Goal: Information Seeking & Learning: Learn about a topic

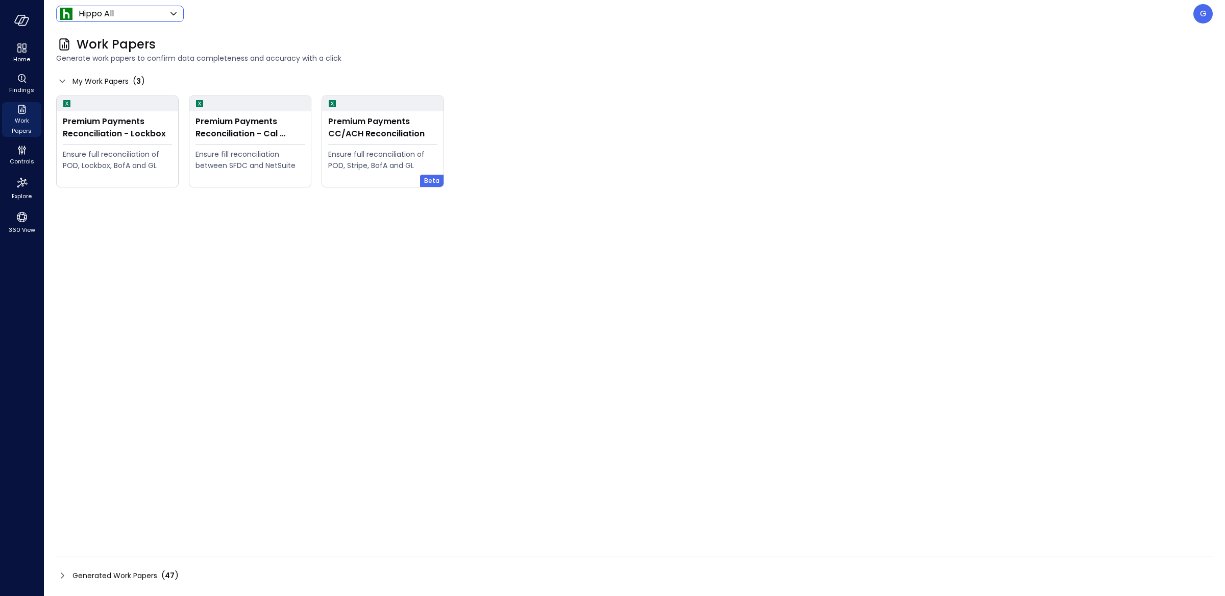
click at [143, 14] on body "Home Findings Work Papers Controls Explore 360 View Hippo All ******* ​ G Work …" at bounding box center [612, 298] width 1225 height 596
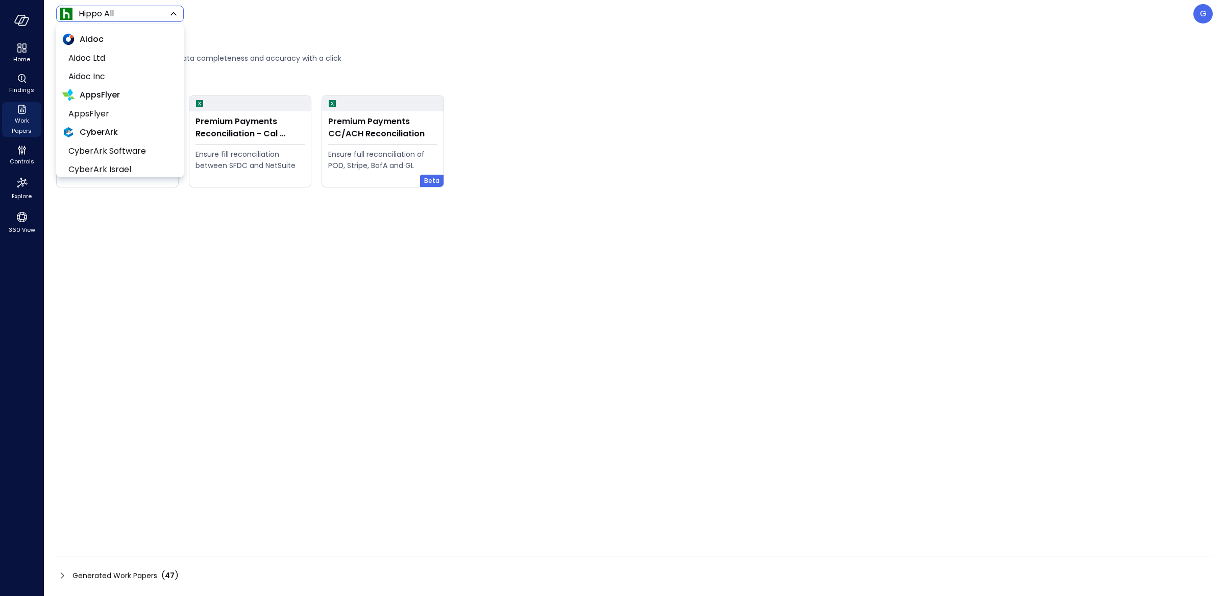
click at [673, 80] on div at bounding box center [612, 298] width 1225 height 596
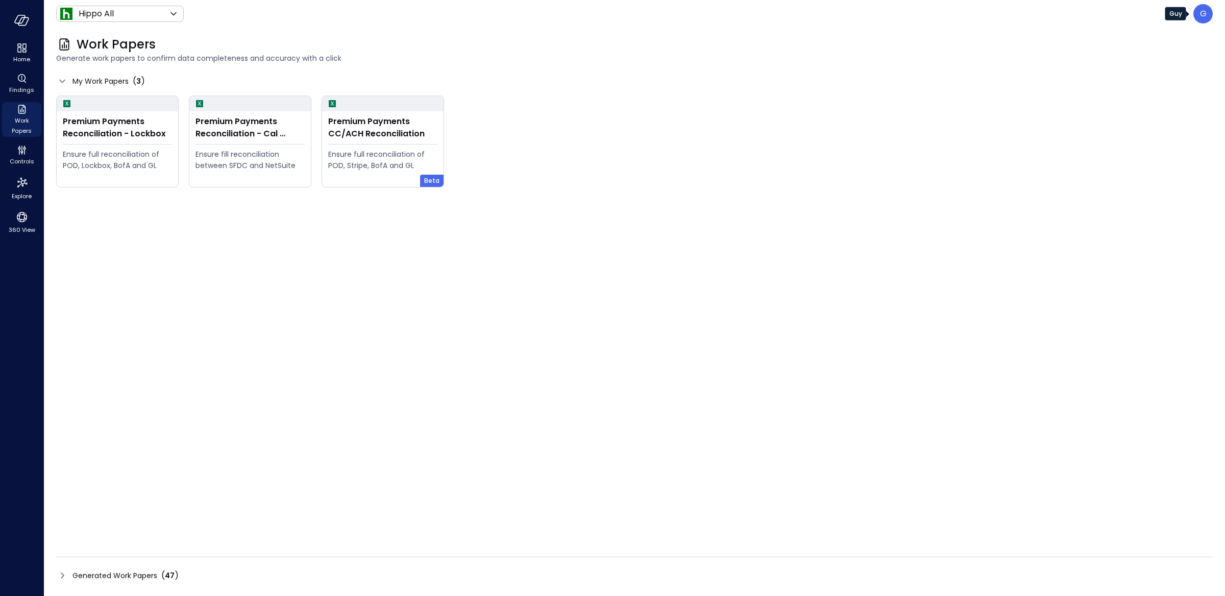
click at [1200, 12] on p "G" at bounding box center [1203, 14] width 7 height 12
click at [1146, 96] on li "Builder" at bounding box center [1160, 98] width 101 height 18
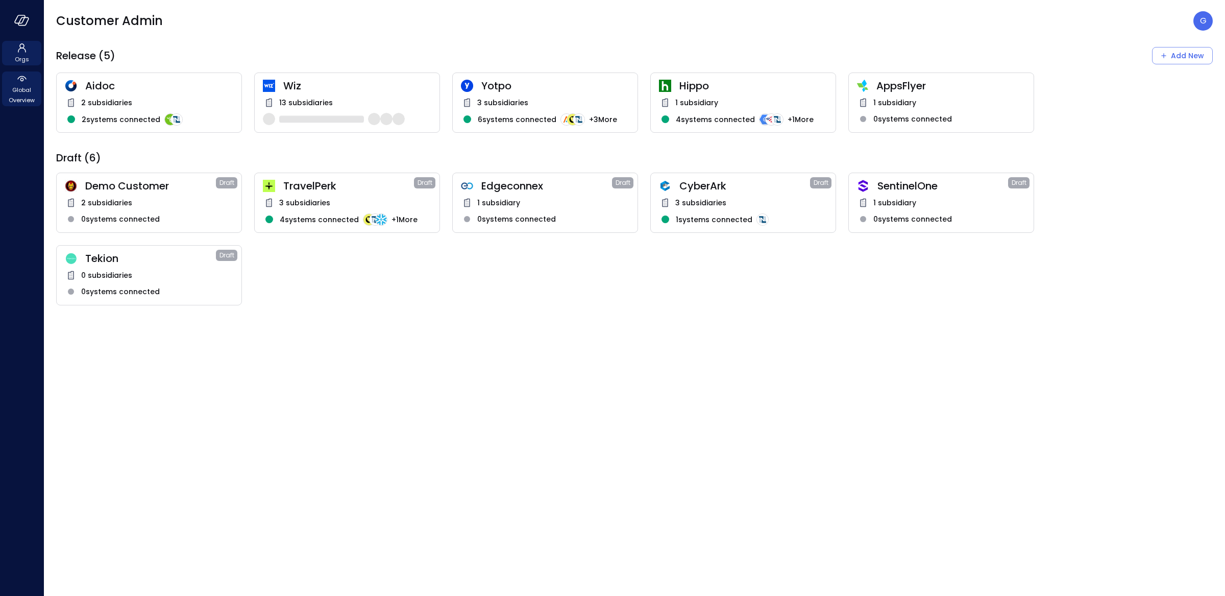
click at [23, 88] on span "Global Overview" at bounding box center [21, 95] width 31 height 20
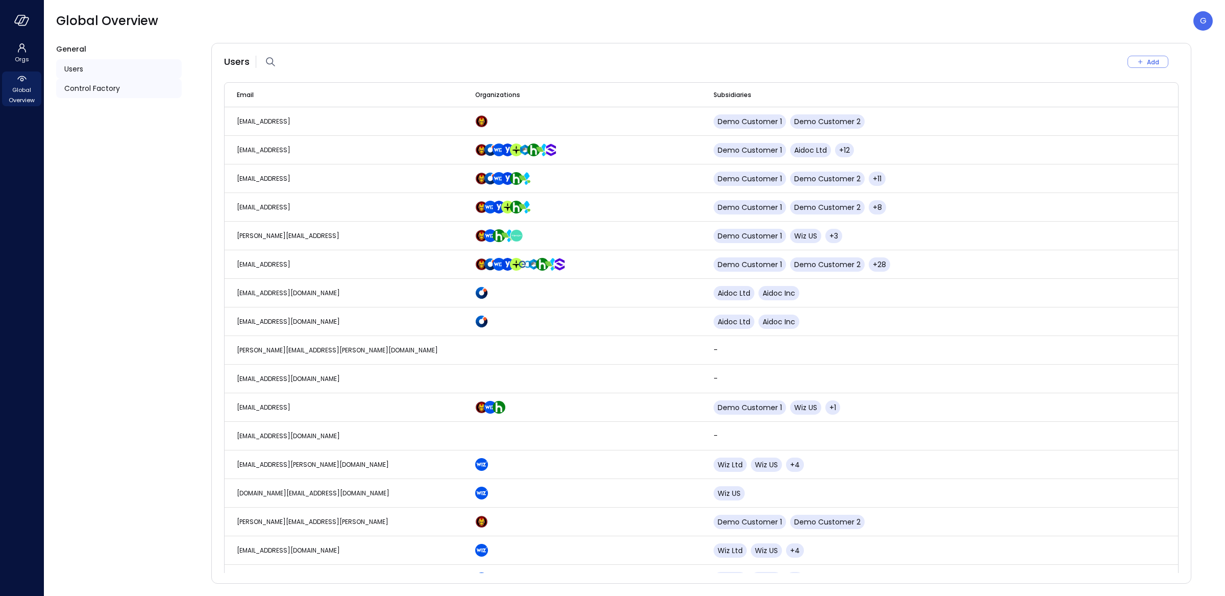
click at [96, 91] on span "Control Factory" at bounding box center [92, 88] width 56 height 11
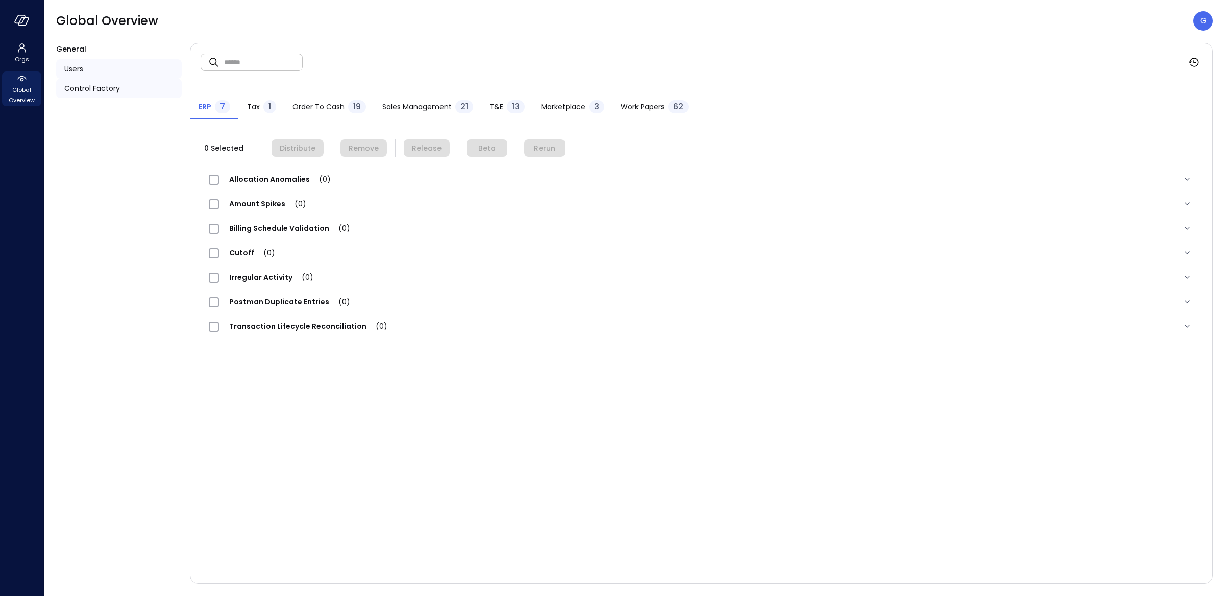
click at [124, 66] on div "Users" at bounding box center [119, 68] width 126 height 19
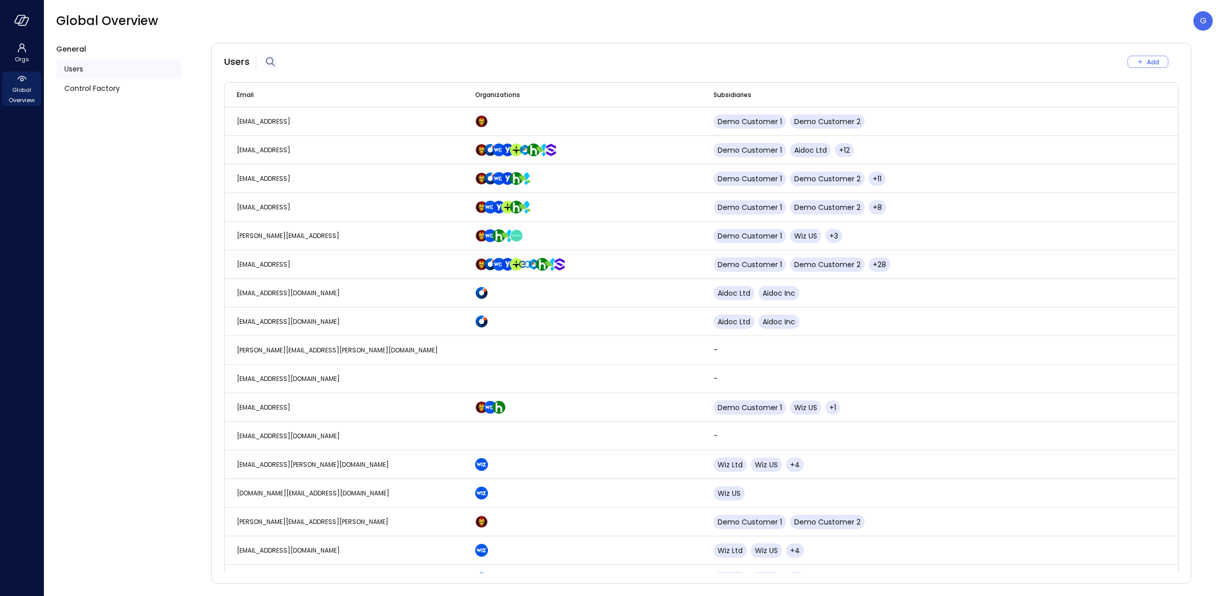
click at [267, 62] on icon "button" at bounding box center [270, 62] width 12 height 12
click at [338, 63] on input "text" at bounding box center [339, 61] width 110 height 27
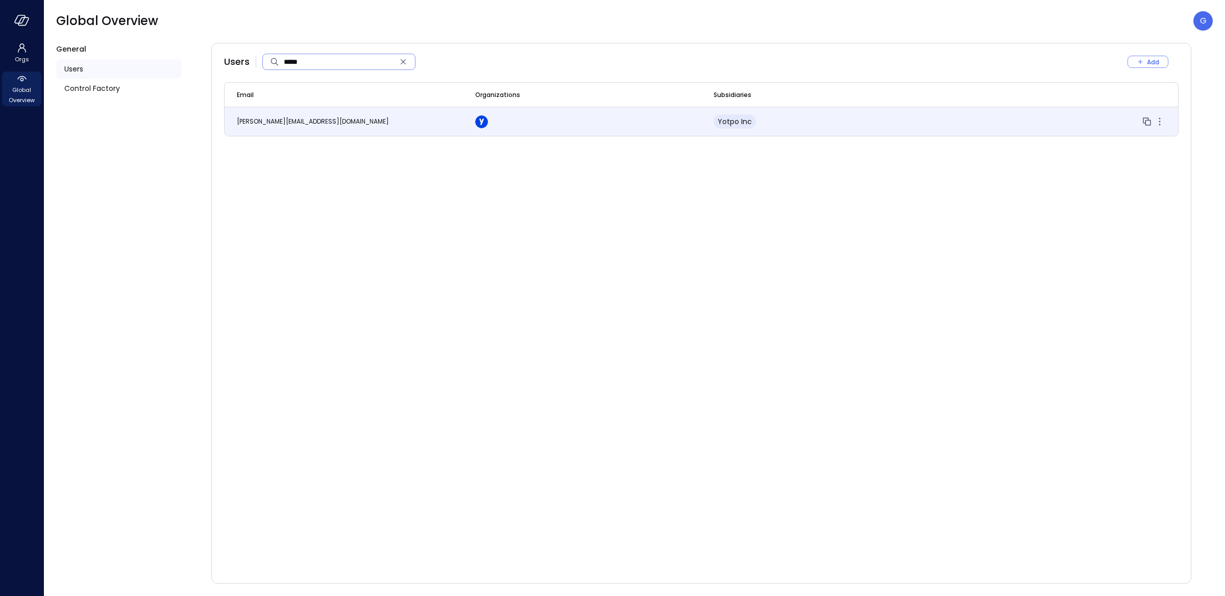
type input "*****"
click at [420, 120] on td "[PERSON_NAME][EMAIL_ADDRESS][DOMAIN_NAME]" at bounding box center [344, 121] width 238 height 29
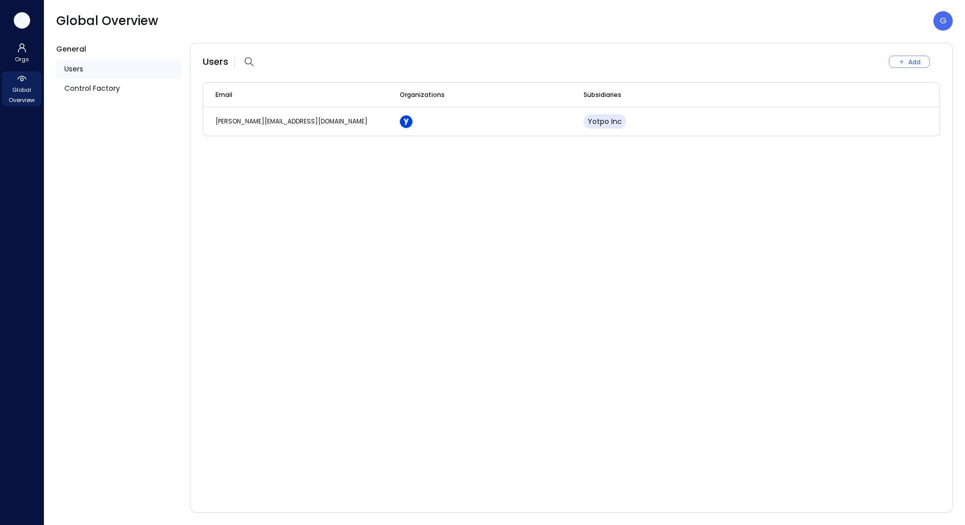
click at [19, 26] on icon "button" at bounding box center [21, 20] width 15 height 11
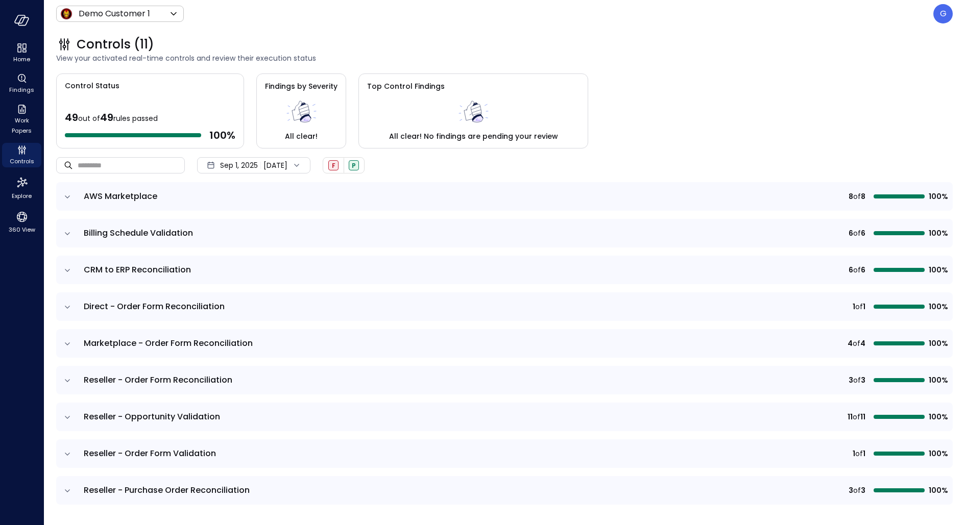
click at [271, 171] on div "Sep 1, 2025 Sep 14, 2025" at bounding box center [253, 165] width 113 height 16
click at [262, 232] on li "Current Year 2025" at bounding box center [251, 226] width 81 height 17
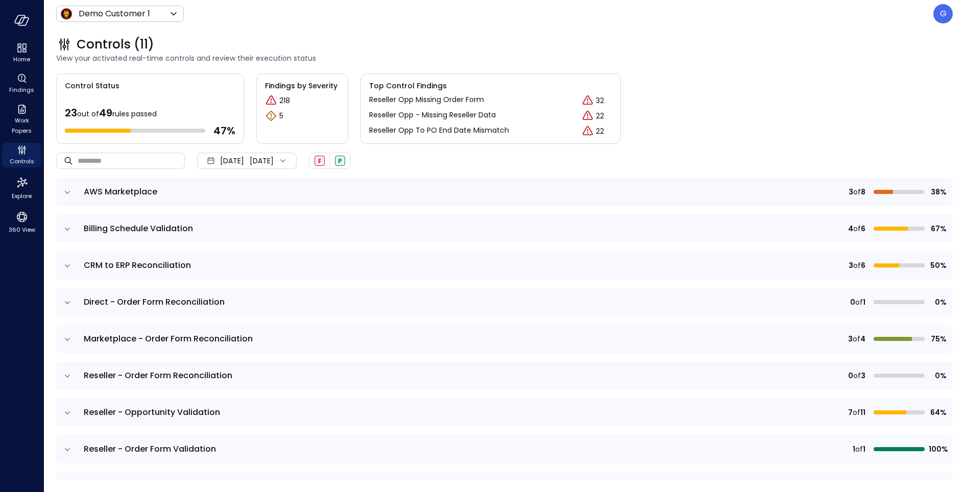
click at [70, 263] on icon "expand row" at bounding box center [67, 266] width 10 height 10
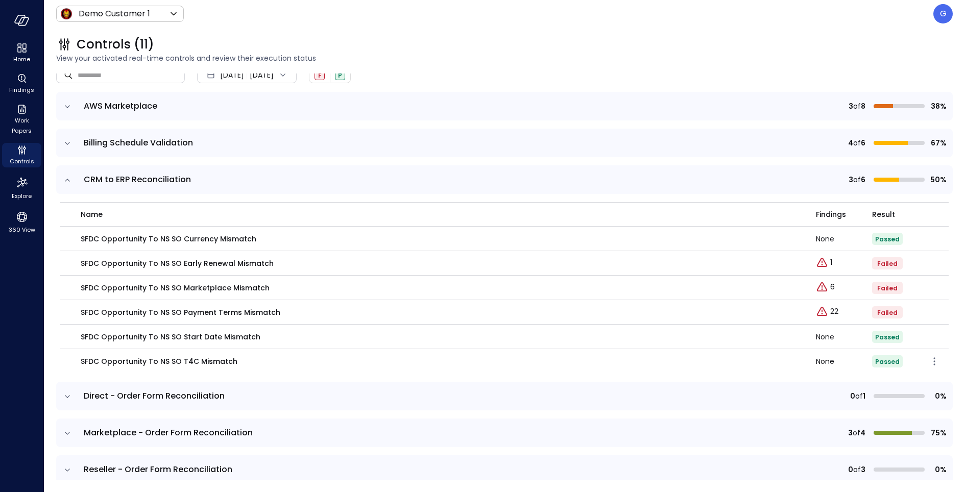
scroll to position [89, 0]
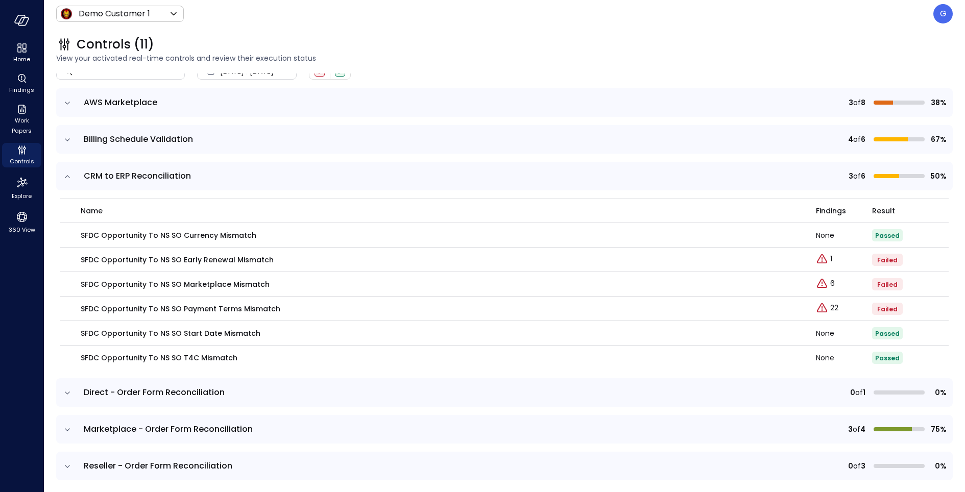
click at [66, 428] on icon "expand row" at bounding box center [67, 430] width 10 height 10
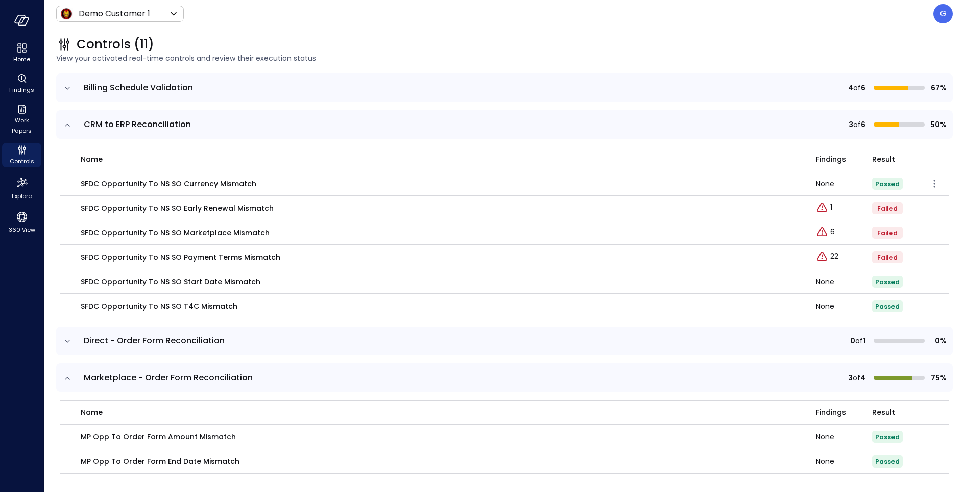
scroll to position [329, 0]
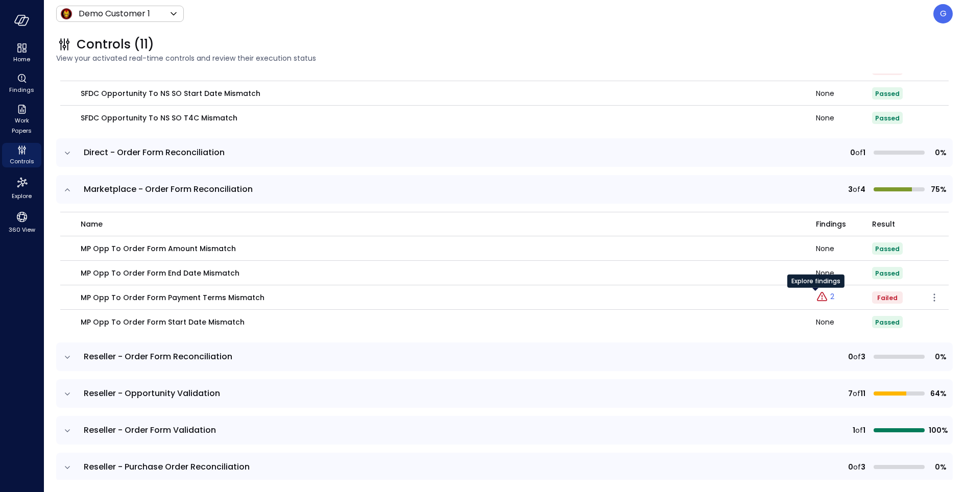
click at [830, 299] on p "2" at bounding box center [832, 297] width 4 height 11
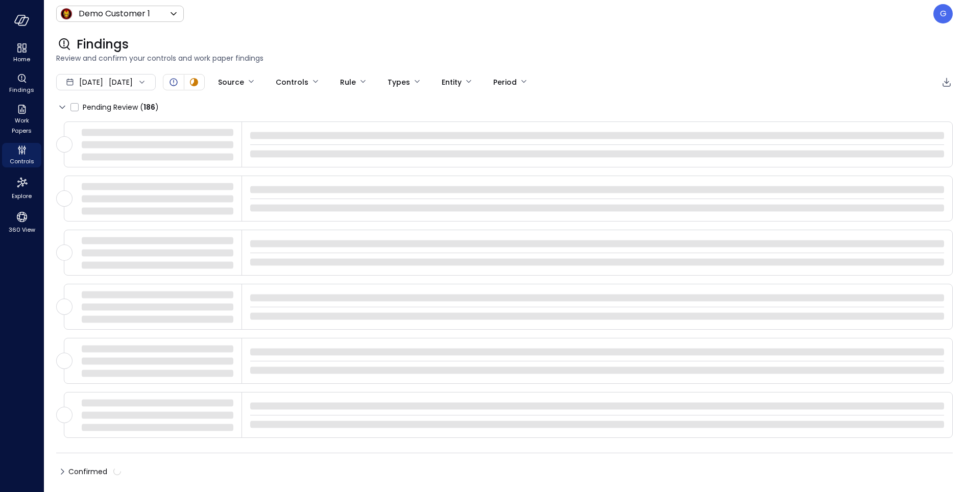
type input "****"
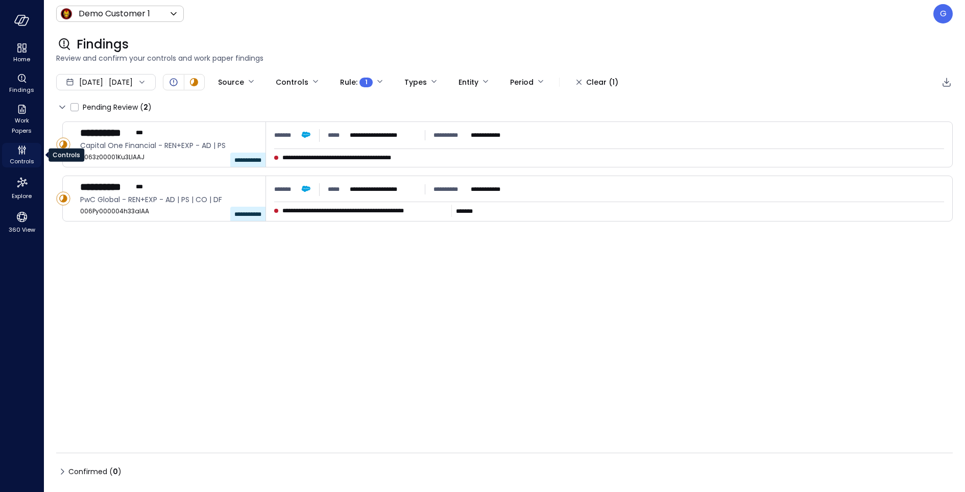
click at [23, 153] on icon "Controls" at bounding box center [22, 150] width 12 height 12
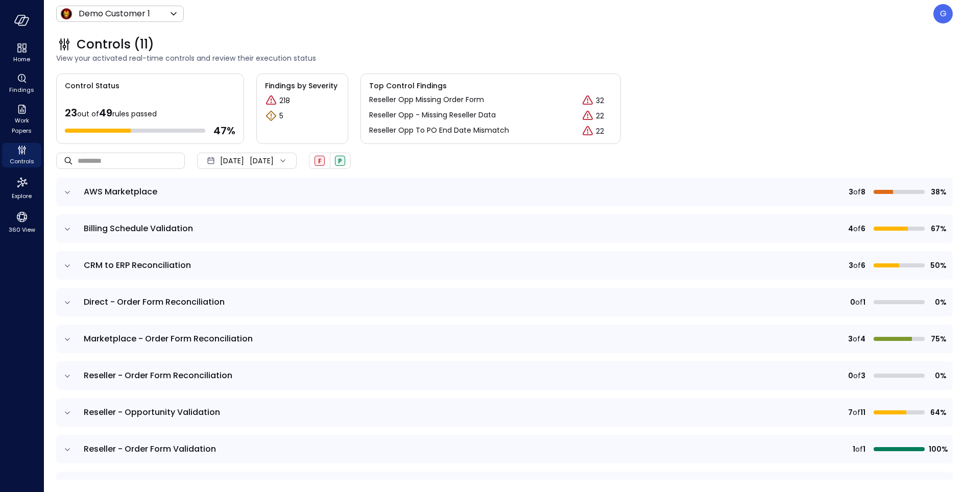
click at [67, 340] on icon "expand row" at bounding box center [67, 339] width 5 height 3
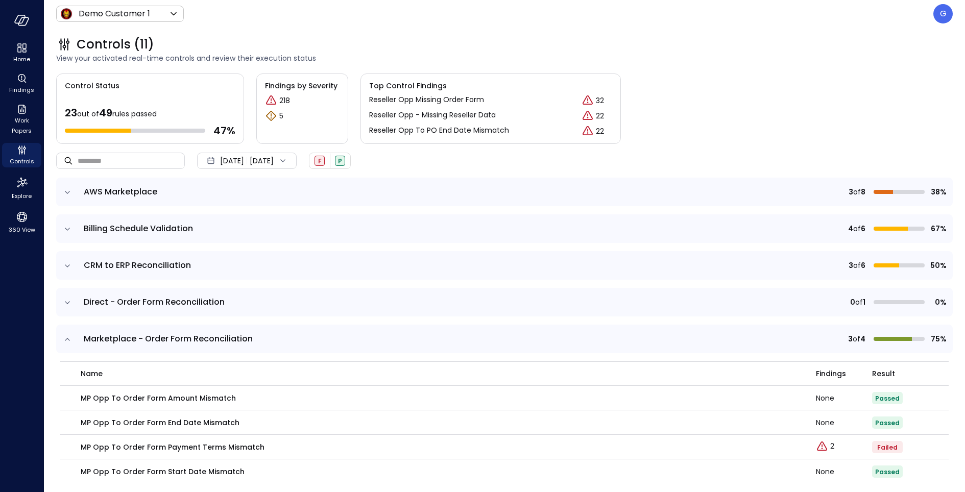
click at [65, 302] on icon "expand row" at bounding box center [67, 303] width 10 height 10
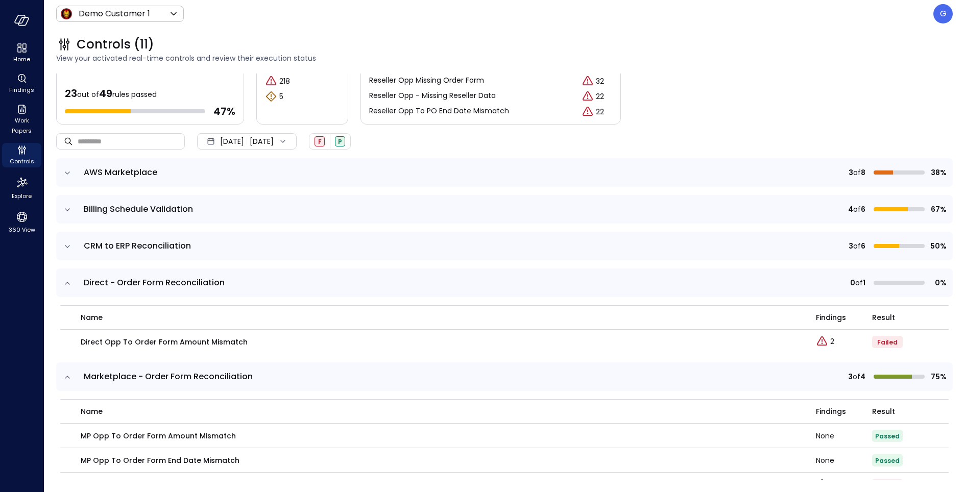
scroll to position [27, 0]
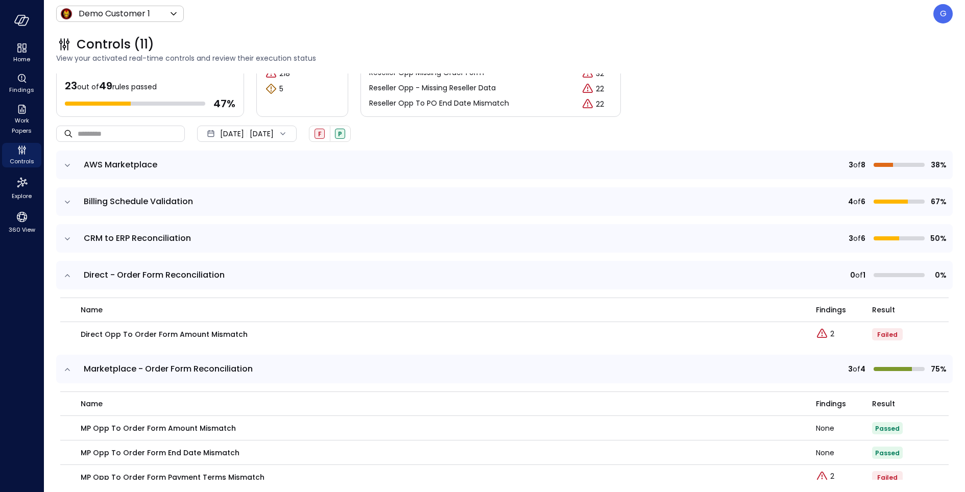
click at [68, 272] on icon "expand row" at bounding box center [67, 276] width 10 height 10
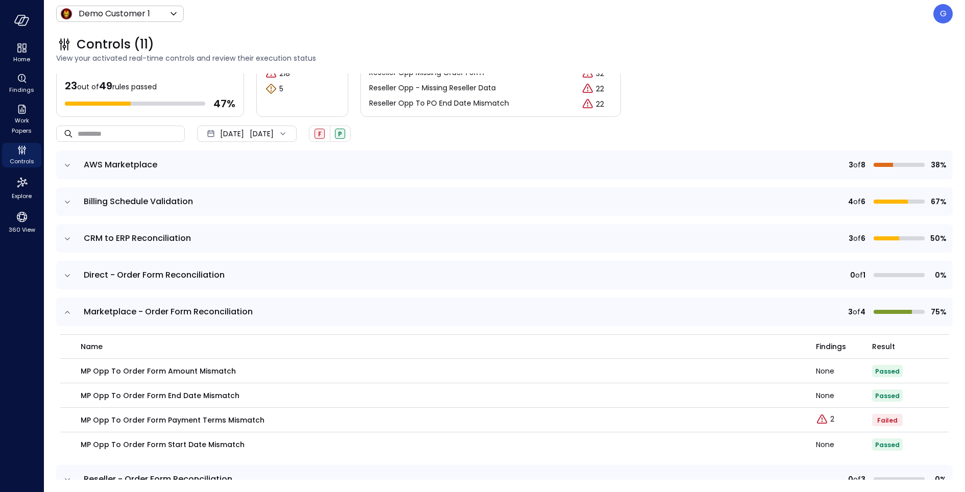
click at [67, 239] on icon "expand row" at bounding box center [67, 239] width 10 height 10
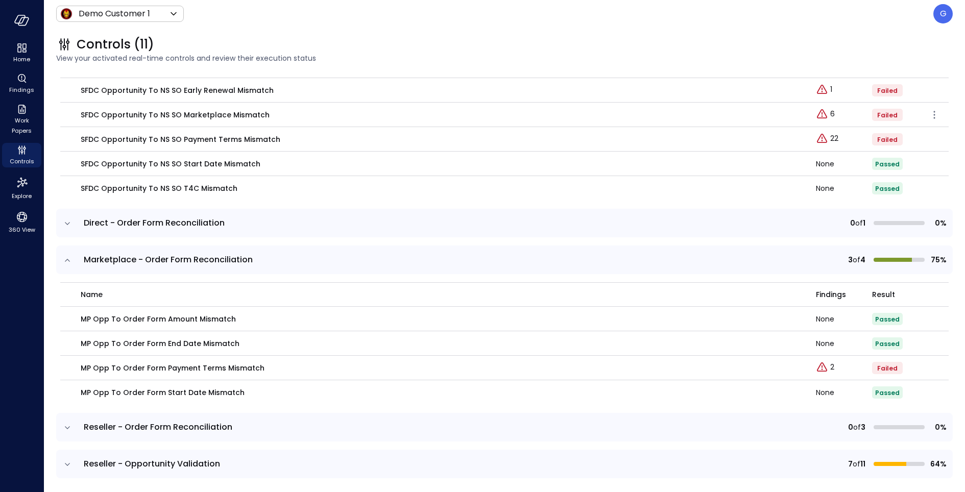
scroll to position [259, 0]
click at [830, 367] on p "2" at bounding box center [832, 366] width 4 height 11
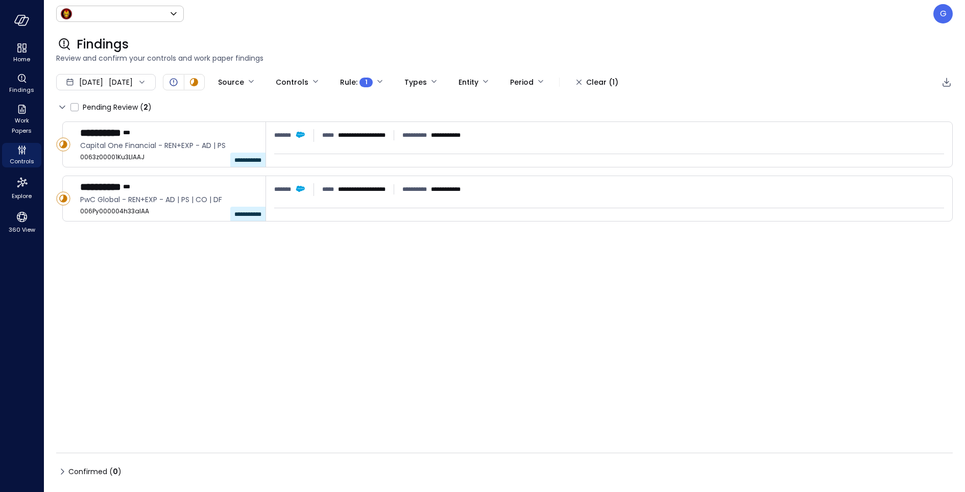
type input "*****"
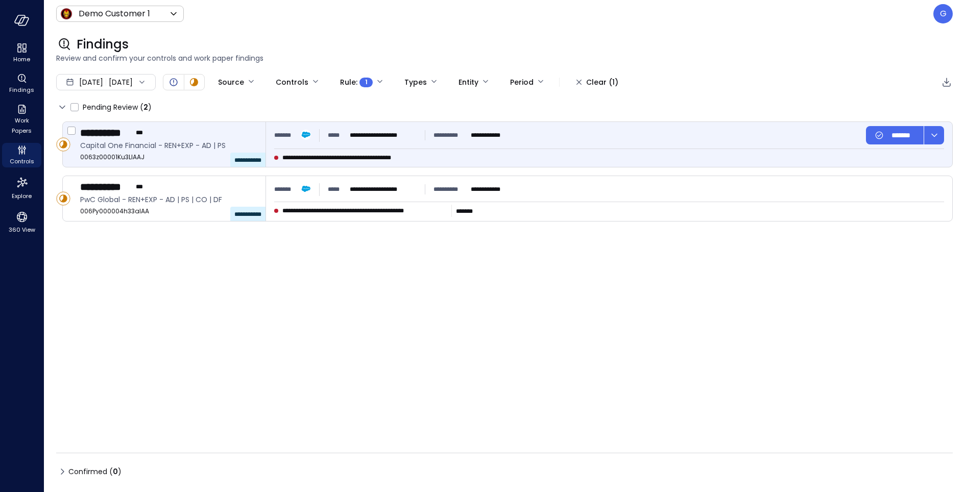
click at [515, 136] on div "**********" at bounding box center [609, 135] width 670 height 18
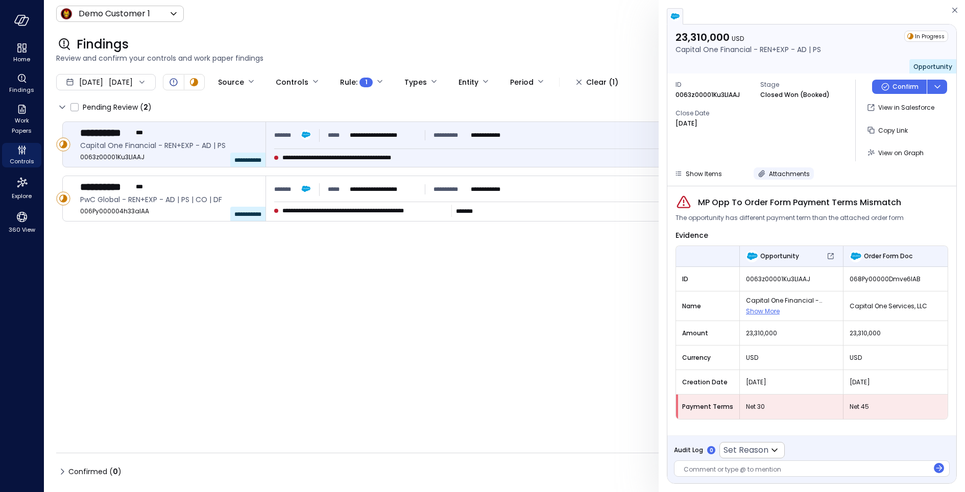
click at [794, 173] on span "Attachments" at bounding box center [789, 174] width 41 height 9
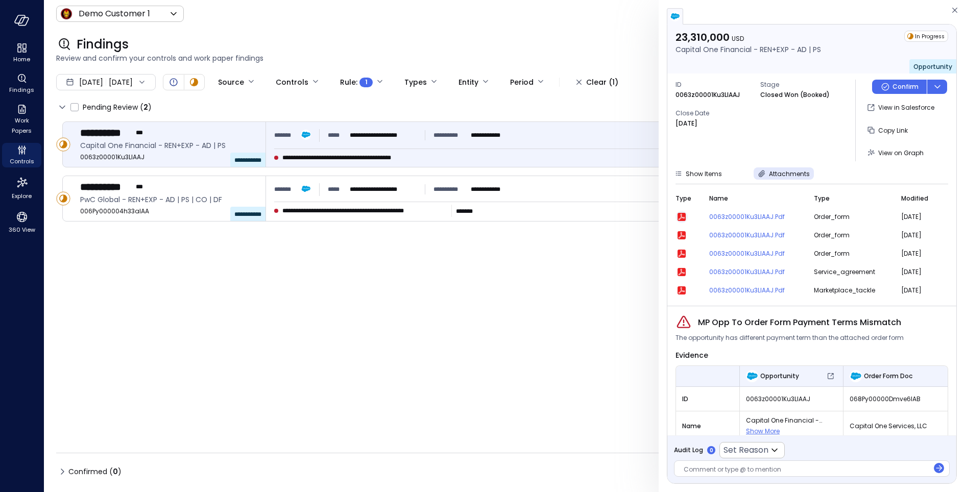
click at [679, 214] on icon "button" at bounding box center [682, 217] width 8 height 8
click at [780, 170] on span "Attachments" at bounding box center [789, 174] width 41 height 9
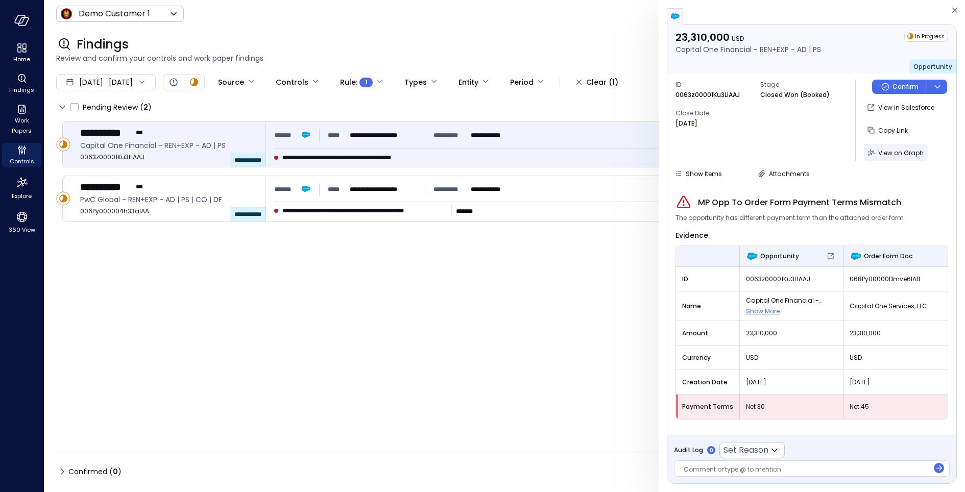
click at [902, 153] on span "View on Graph" at bounding box center [900, 153] width 45 height 9
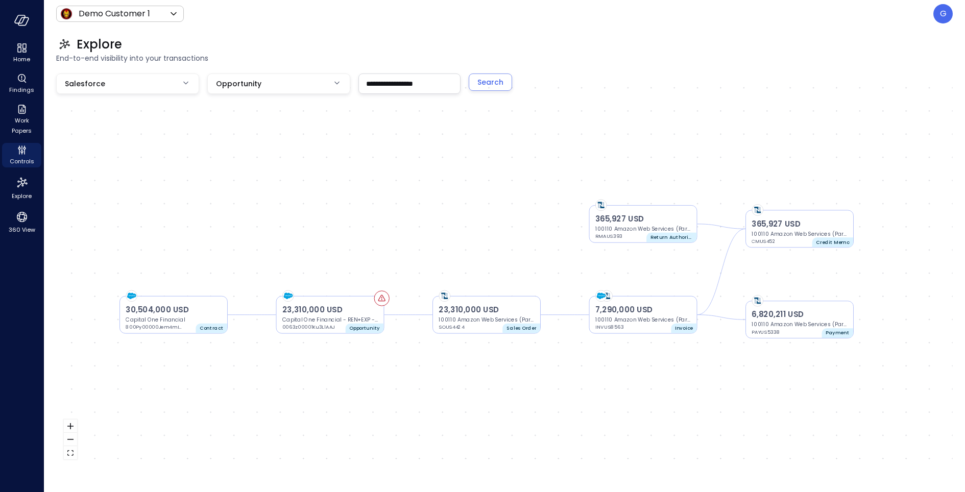
drag, startPoint x: 738, startPoint y: 154, endPoint x: 717, endPoint y: 156, distance: 21.0
click at [717, 156] on div "23,310,000 USD Capital One Financial - REN+EXP - AD | PS 0063z00001Ku3LlAAJ Opp…" at bounding box center [504, 271] width 897 height 394
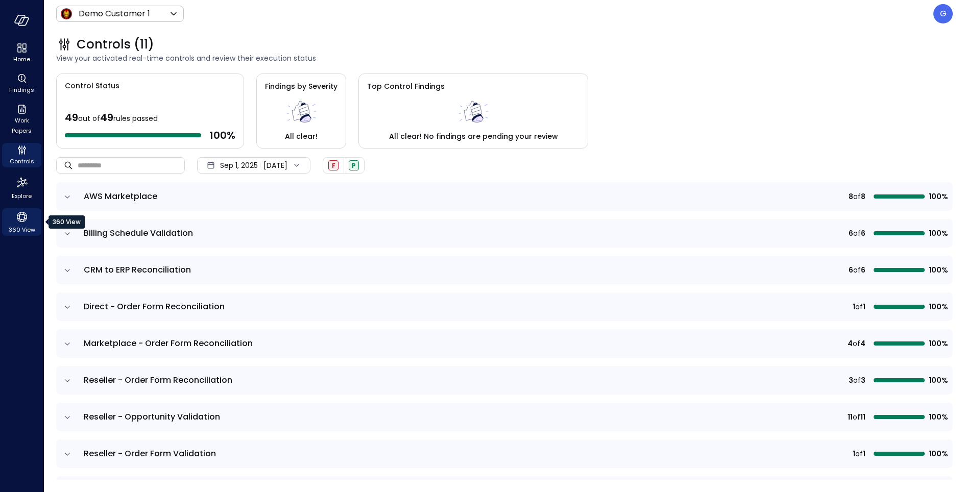
click at [26, 221] on icon "360 View" at bounding box center [21, 216] width 15 height 15
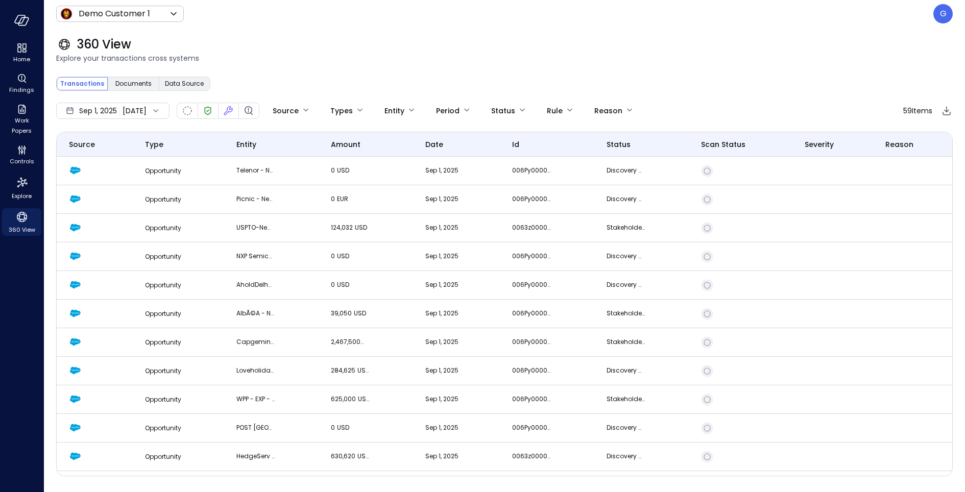
click at [141, 118] on div "[DATE] [DATE]" at bounding box center [112, 111] width 113 height 16
click at [123, 168] on li "Current Year [DATE]" at bounding box center [111, 172] width 81 height 17
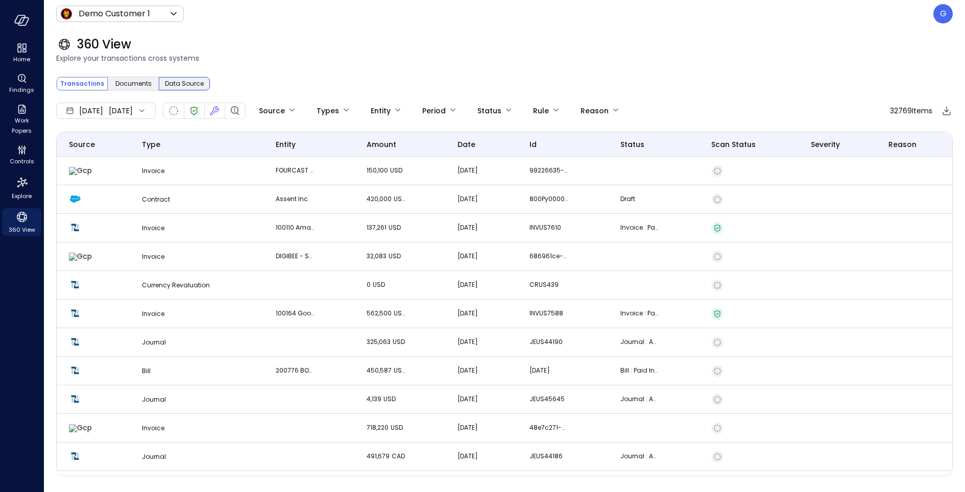
click at [174, 83] on span "Data Source" at bounding box center [184, 84] width 39 height 10
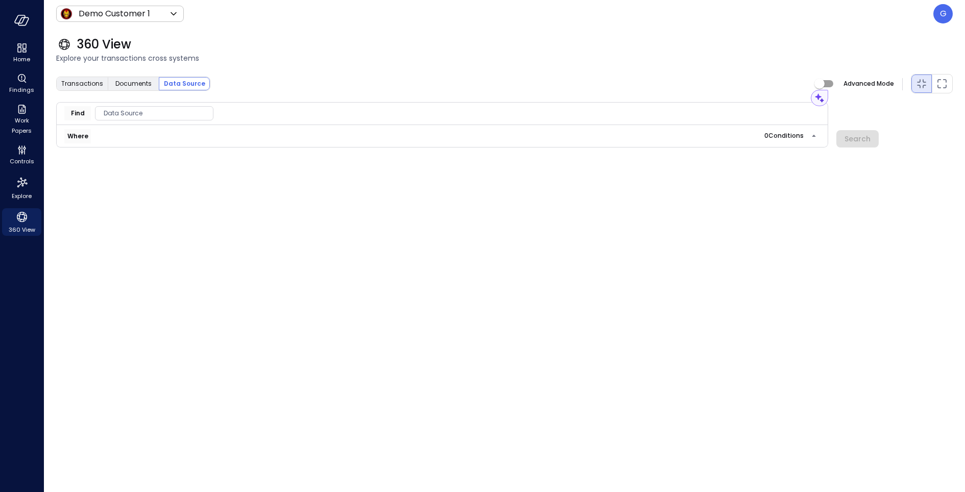
click at [192, 134] on div "Where 0 Condition s" at bounding box center [442, 136] width 756 height 14
click at [131, 83] on span "Documents" at bounding box center [133, 84] width 36 height 10
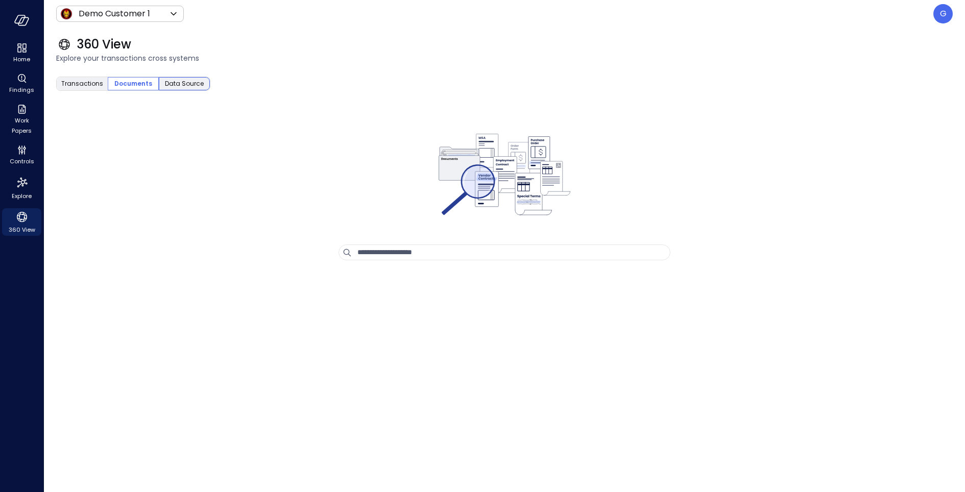
click at [183, 84] on span "Data Source" at bounding box center [184, 84] width 39 height 10
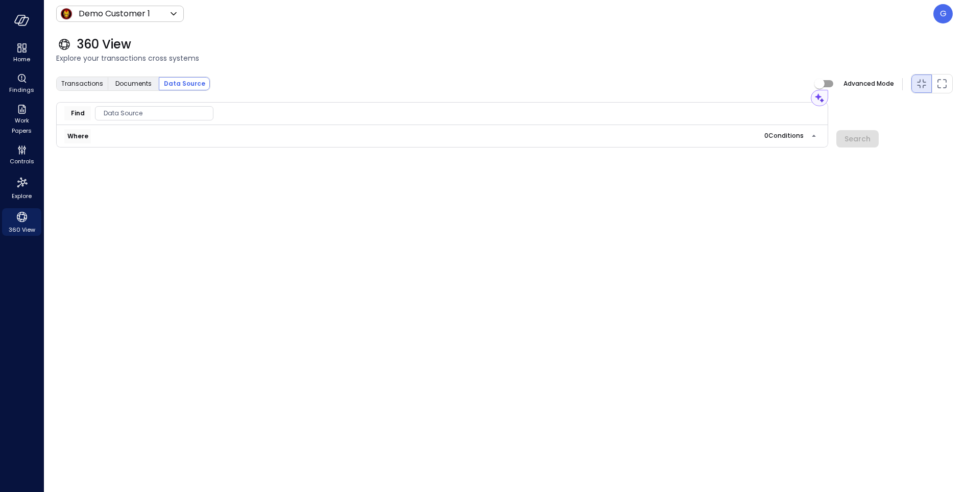
click at [124, 112] on span "Data Source" at bounding box center [153, 113] width 117 height 10
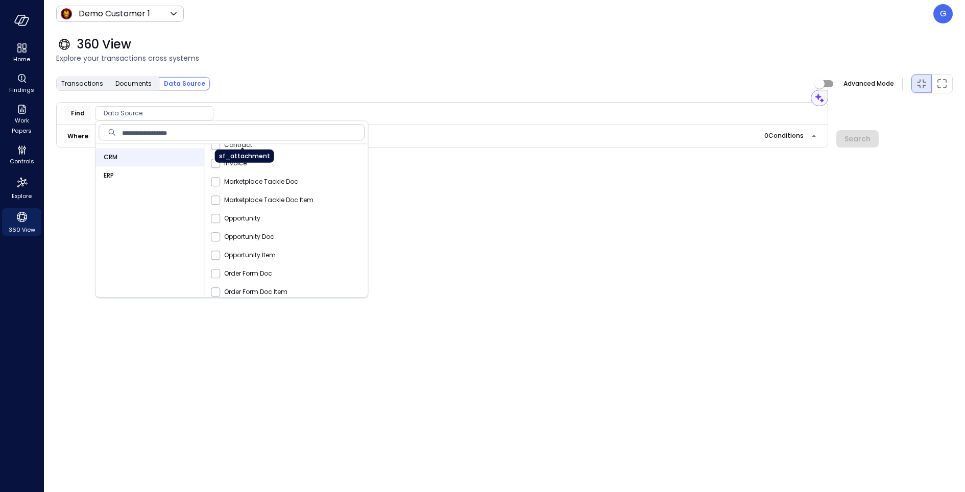
scroll to position [52, 0]
click at [241, 215] on span "Opportunity" at bounding box center [242, 216] width 36 height 10
click at [205, 113] on icon "button" at bounding box center [207, 113] width 4 height 4
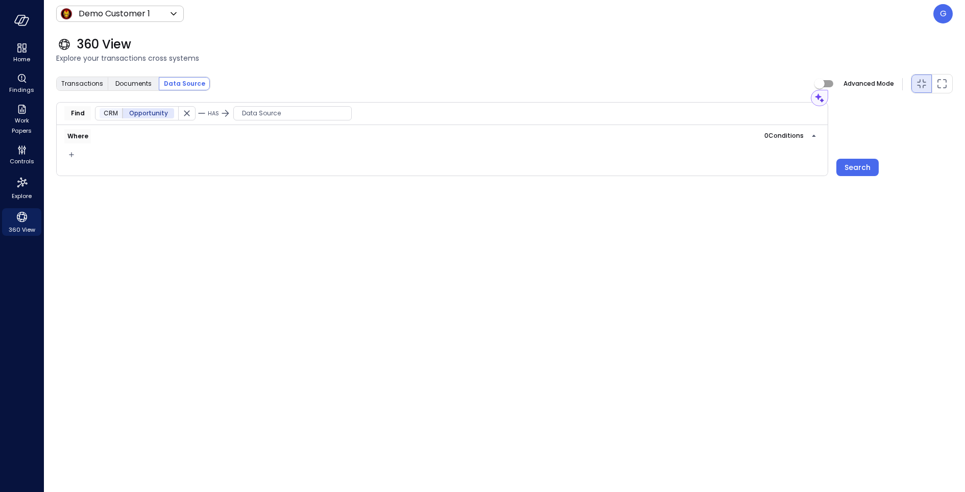
click at [259, 111] on span "Data Source" at bounding box center [292, 113] width 117 height 10
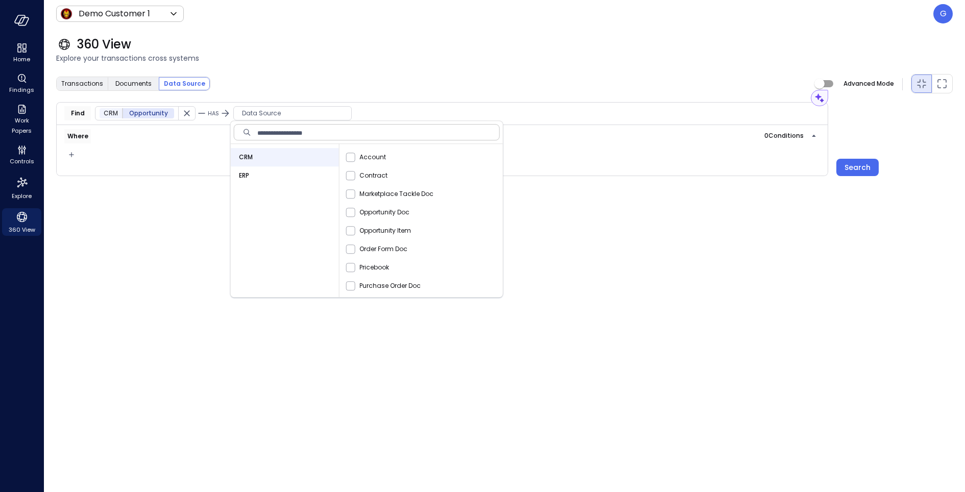
click at [269, 173] on div "ERP" at bounding box center [285, 175] width 108 height 18
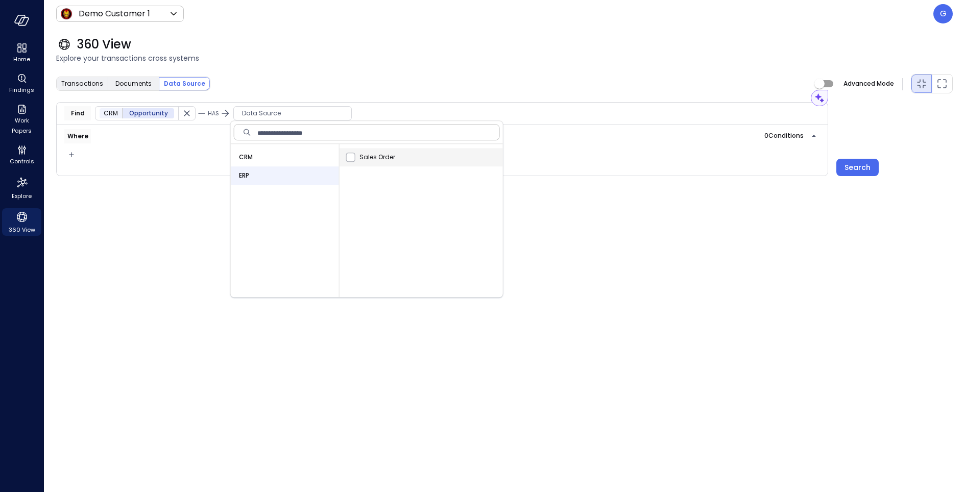
click at [373, 161] on span "Sales Order" at bounding box center [377, 157] width 36 height 10
click at [131, 254] on div "Transactions Documents Data Source Advanced Mode Assistant Find CRM Opportunity…" at bounding box center [504, 277] width 897 height 406
click at [69, 154] on icon "button" at bounding box center [71, 155] width 10 height 12
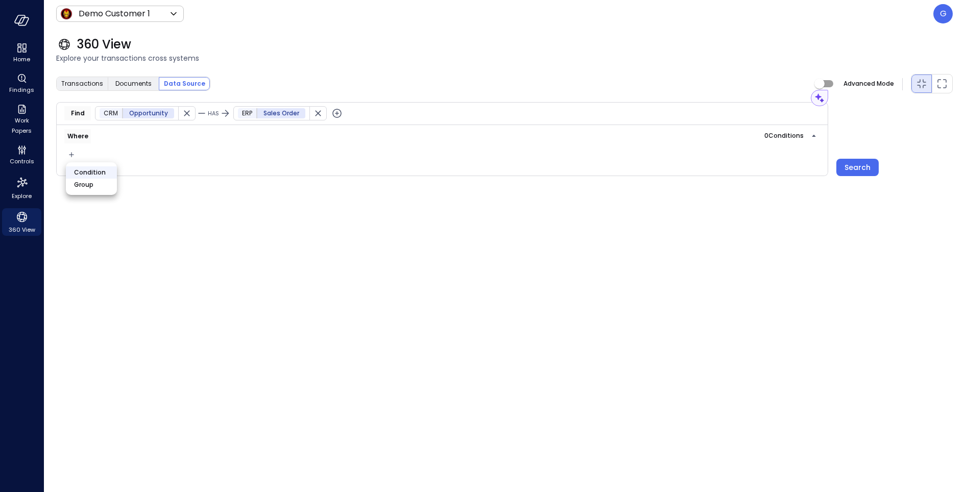
click at [92, 172] on li "Condition" at bounding box center [91, 172] width 51 height 12
click at [74, 152] on button "Not" at bounding box center [78, 156] width 26 height 12
click at [76, 155] on button "Not" at bounding box center [78, 156] width 27 height 12
click at [107, 171] on span "Data Source Conditions" at bounding box center [131, 176] width 117 height 10
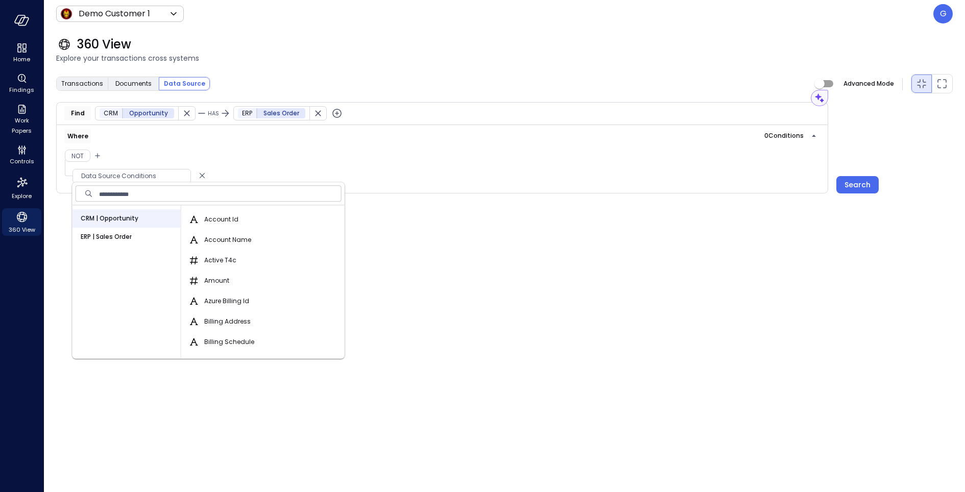
click at [313, 112] on icon "button" at bounding box center [318, 113] width 10 height 10
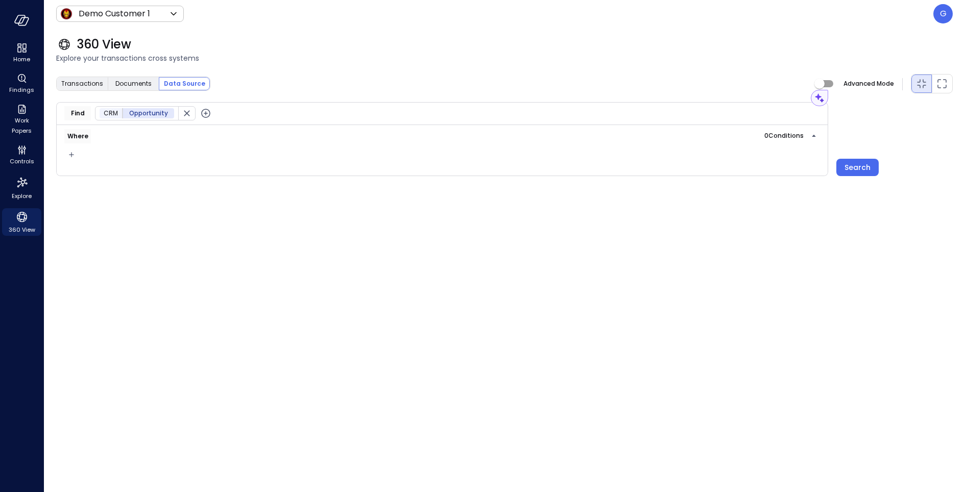
click at [203, 112] on icon "button" at bounding box center [206, 113] width 12 height 12
click at [270, 115] on span "Data Source" at bounding box center [292, 113] width 117 height 10
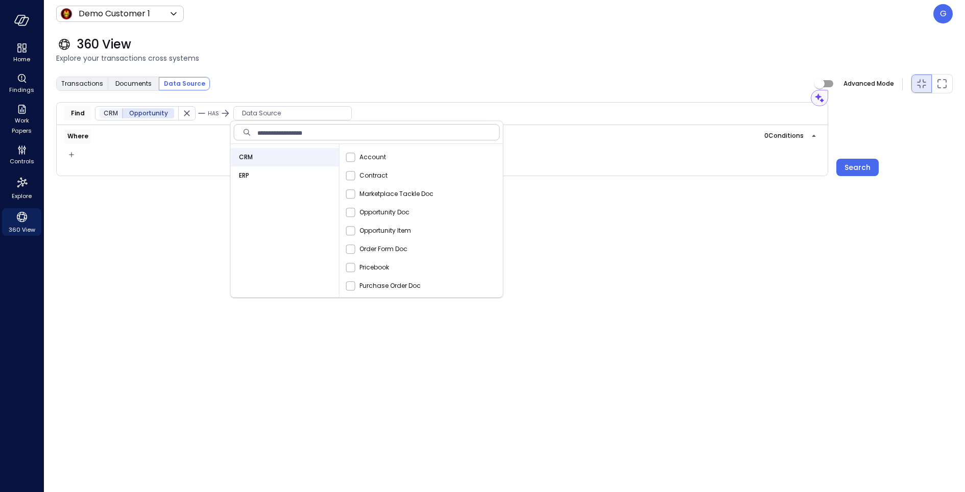
click at [285, 171] on div "ERP" at bounding box center [285, 175] width 108 height 18
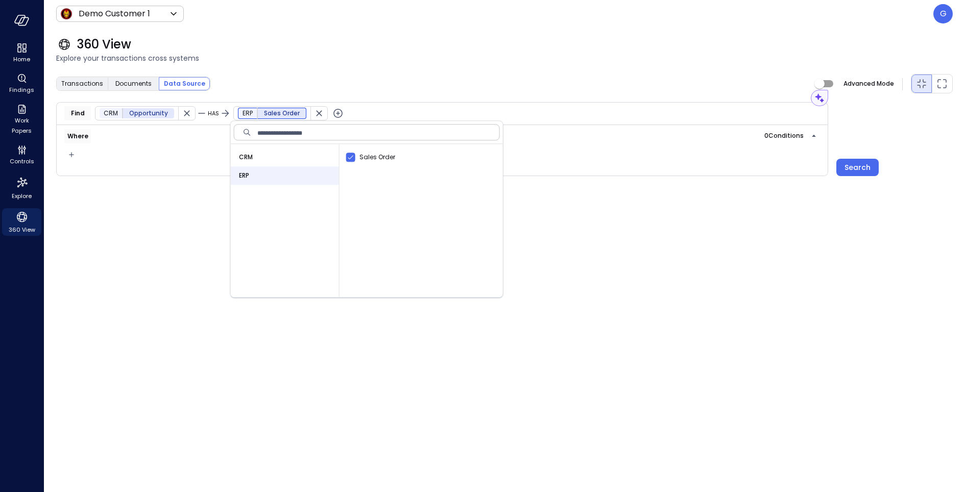
click at [212, 115] on span "HAS" at bounding box center [213, 113] width 11 height 8
click at [127, 213] on div at bounding box center [482, 246] width 965 height 492
click at [70, 155] on icon "button" at bounding box center [71, 155] width 10 height 12
click at [97, 171] on li "Condition" at bounding box center [91, 172] width 51 height 12
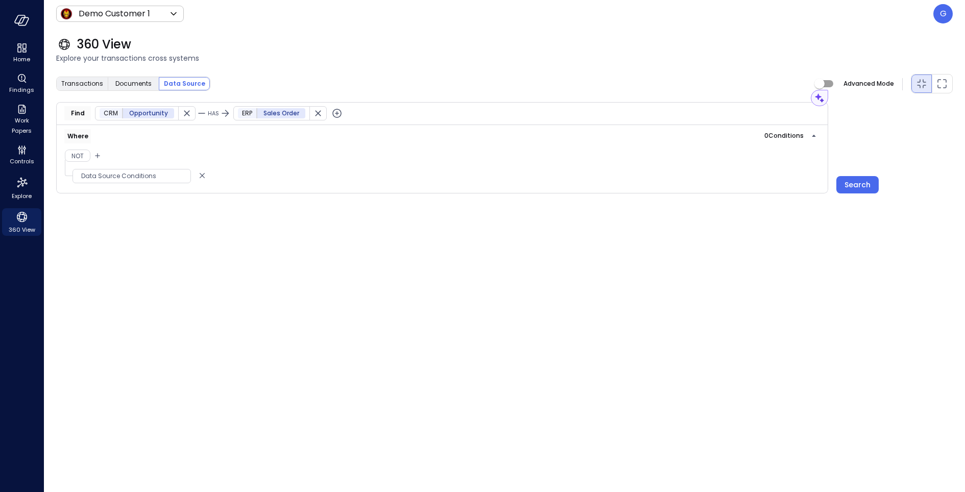
click at [139, 178] on span "Data Source Conditions" at bounding box center [131, 176] width 117 height 10
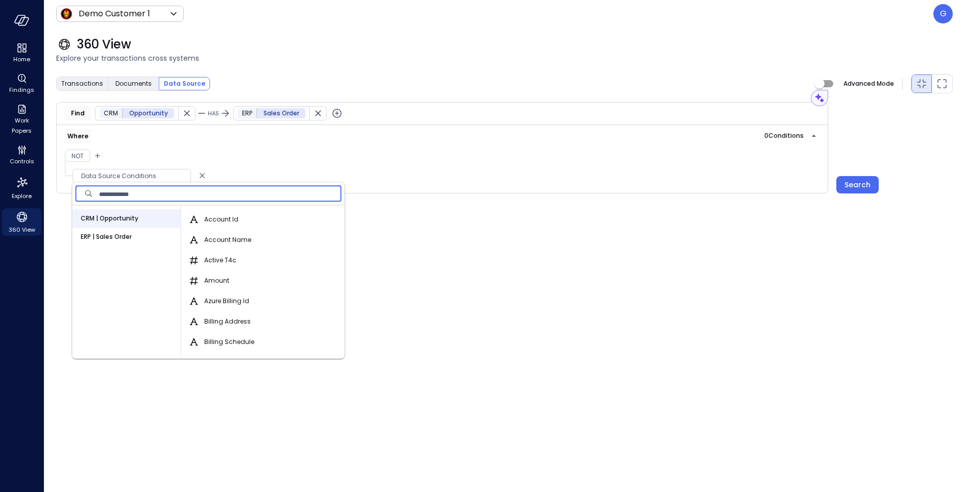
click at [223, 196] on input "text" at bounding box center [220, 193] width 243 height 20
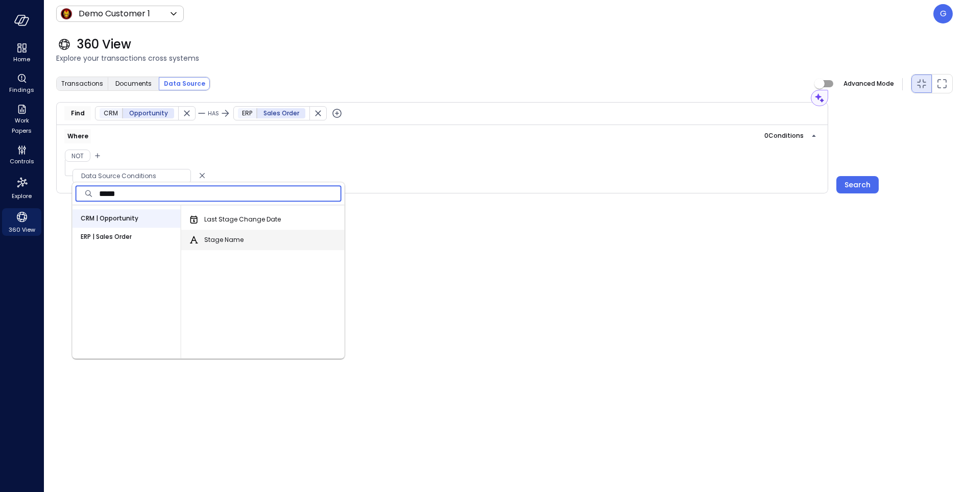
type input "*****"
click at [235, 243] on span "Stage Name" at bounding box center [223, 240] width 39 height 10
click at [200, 243] on button "Stage Name" at bounding box center [194, 240] width 12 height 12
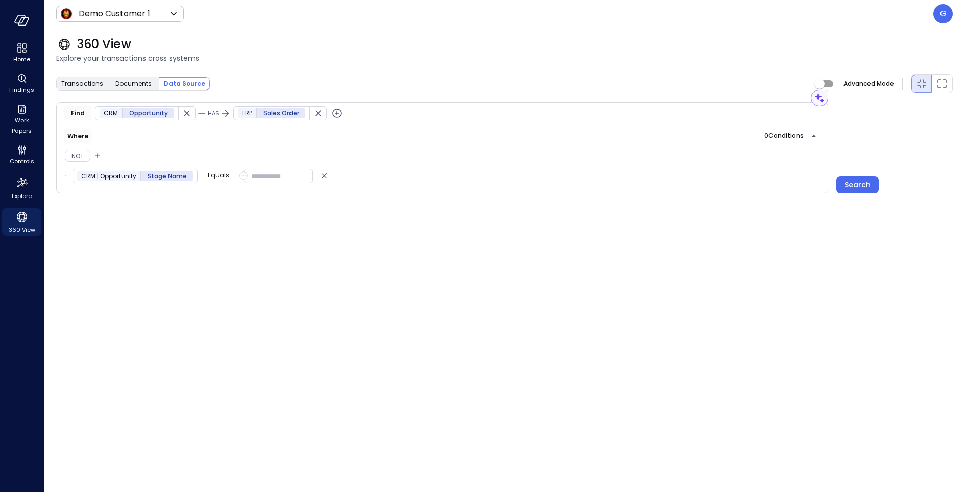
click at [222, 177] on p "Equals" at bounding box center [218, 175] width 21 height 10
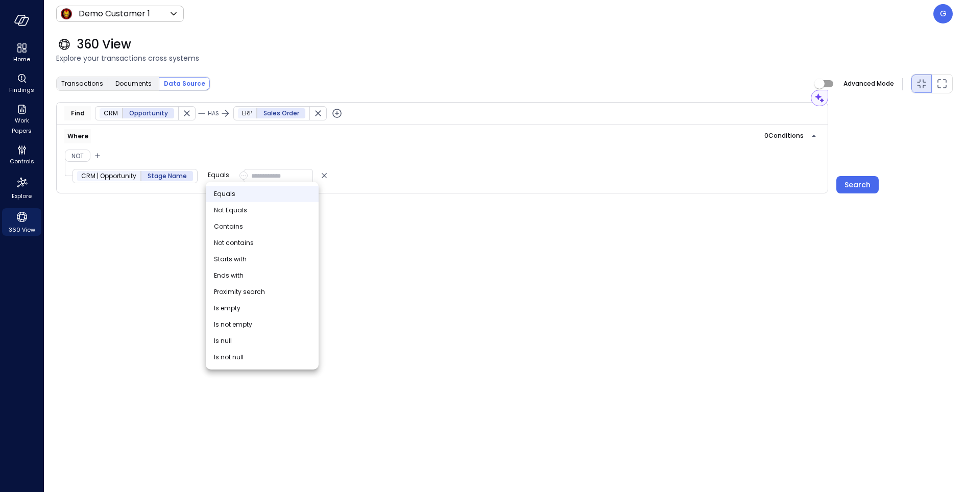
click at [235, 190] on li "Equals" at bounding box center [262, 194] width 113 height 16
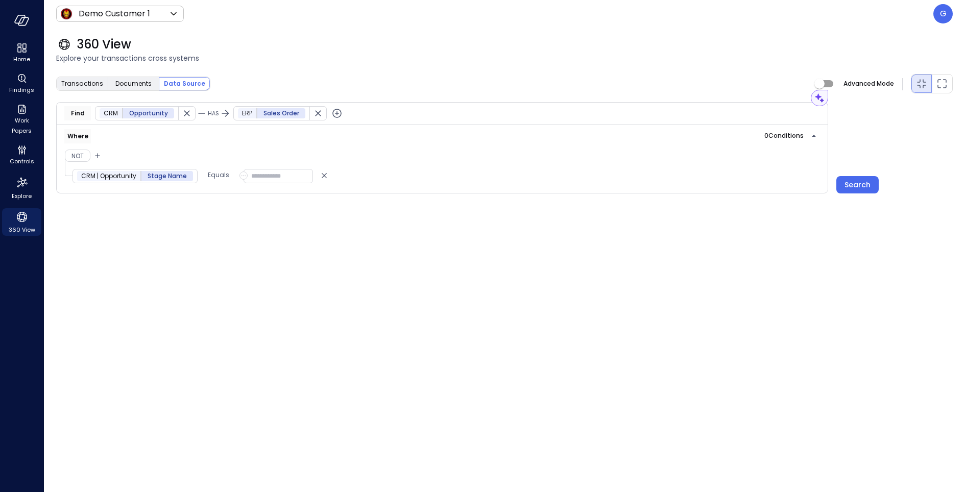
click at [276, 176] on input "text" at bounding box center [278, 176] width 69 height 14
type input "**********"
click at [210, 114] on span "HAS" at bounding box center [213, 113] width 11 height 8
click at [213, 148] on span "HAS NOT" at bounding box center [225, 151] width 25 height 8
click at [662, 267] on div "**********" at bounding box center [504, 277] width 897 height 406
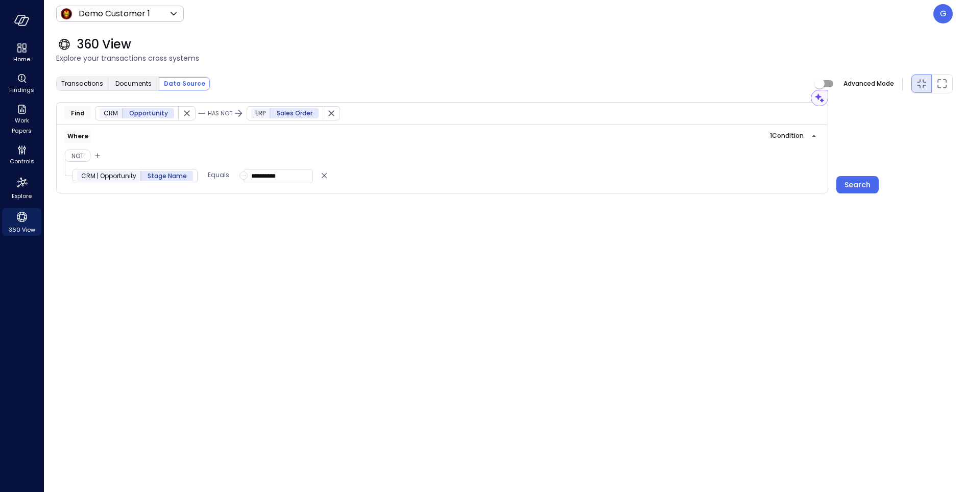
click at [823, 213] on div "**********" at bounding box center [504, 277] width 897 height 406
click at [862, 183] on div "Search" at bounding box center [857, 185] width 26 height 13
click at [801, 100] on div "Assistant" at bounding box center [805, 98] width 31 height 10
click at [752, 100] on input "text" at bounding box center [700, 98] width 211 height 27
click at [246, 175] on input "**********" at bounding box center [278, 176] width 69 height 14
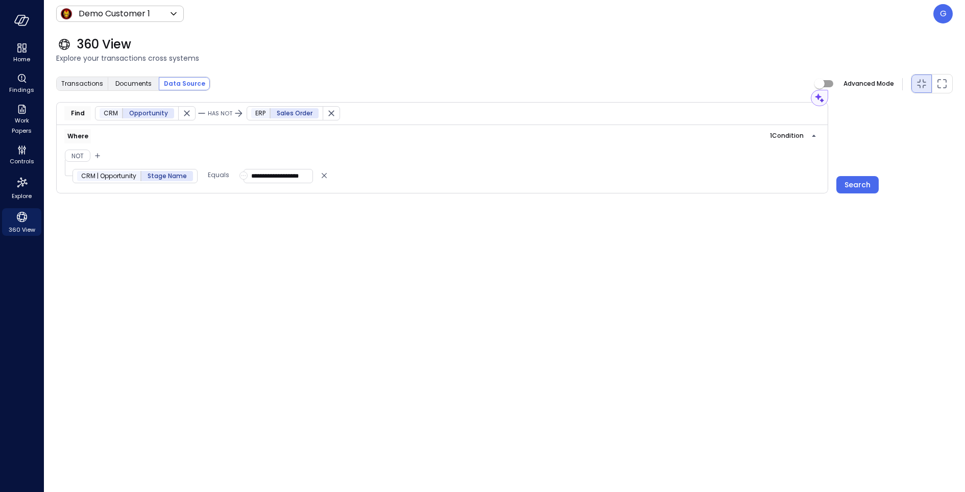
scroll to position [0, 4]
type input "**********"
click at [850, 176] on button "Search" at bounding box center [857, 184] width 42 height 17
click at [208, 174] on p "Equals" at bounding box center [218, 175] width 21 height 10
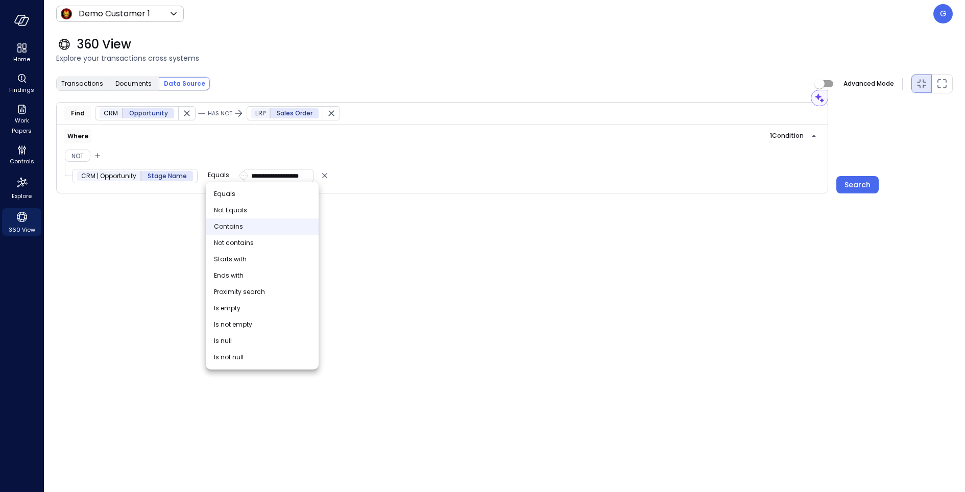
click at [236, 227] on span "Contains" at bounding box center [228, 227] width 29 height 10
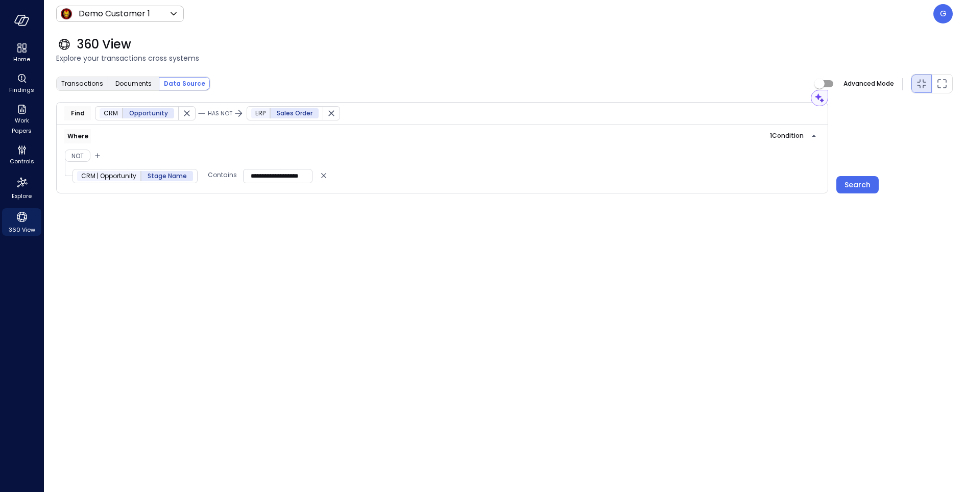
click at [288, 175] on input "**********" at bounding box center [277, 176] width 69 height 14
type input "**********"
click at [864, 179] on div "Search" at bounding box center [857, 185] width 26 height 13
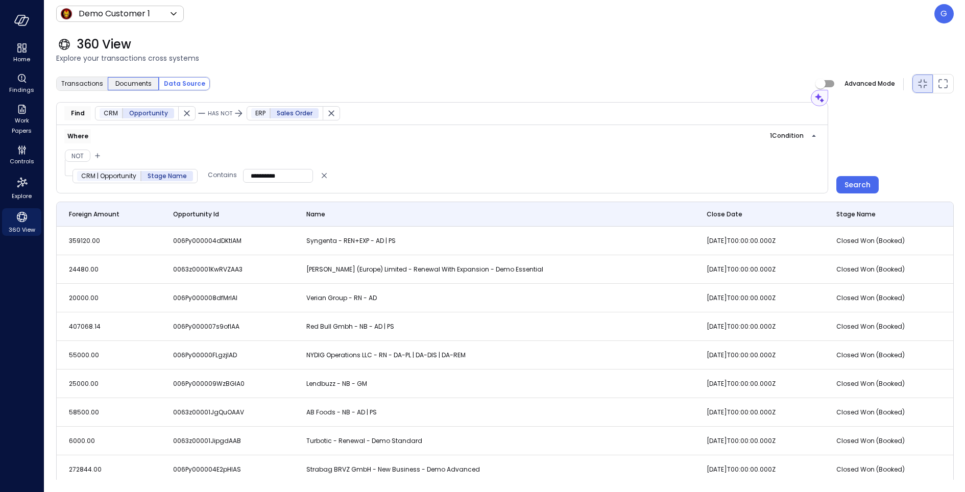
click at [141, 81] on span "Documents" at bounding box center [133, 84] width 36 height 10
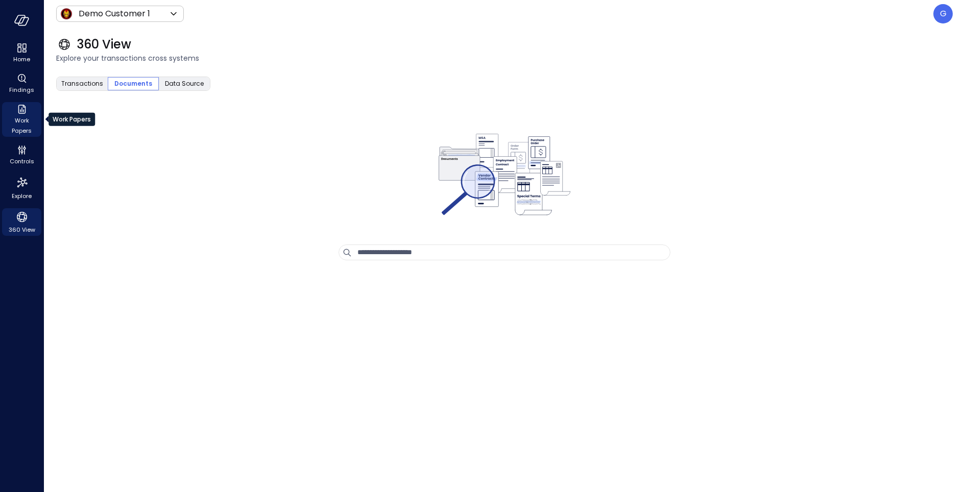
click at [25, 116] on span "Work Papers" at bounding box center [21, 125] width 31 height 20
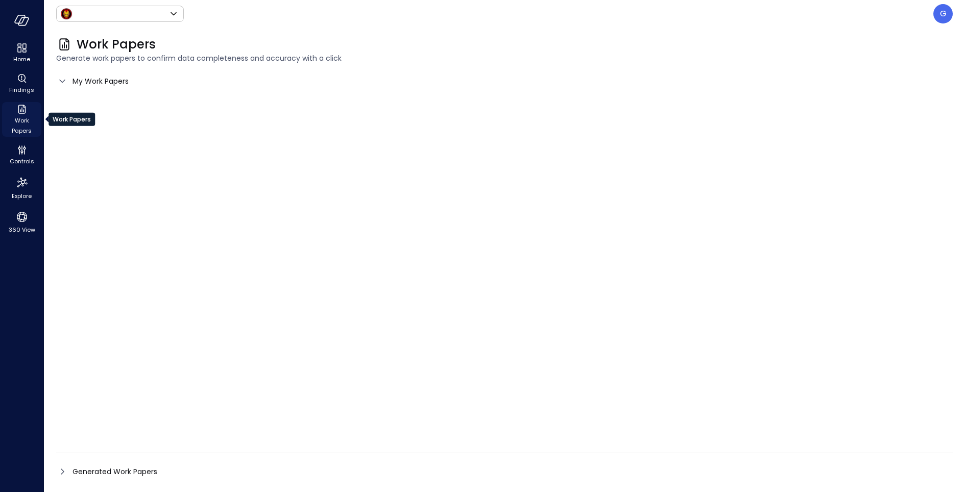
type input "*****"
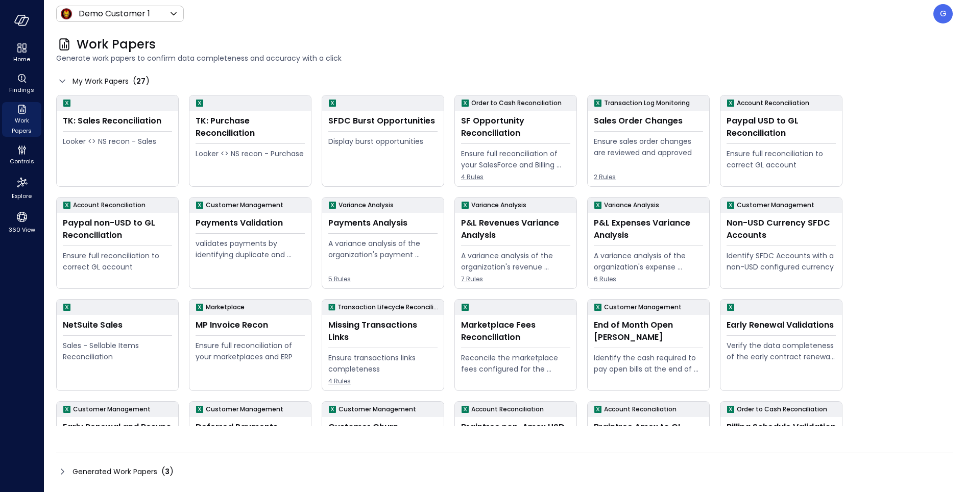
click at [96, 467] on span "Generated Work Papers" at bounding box center [114, 471] width 85 height 11
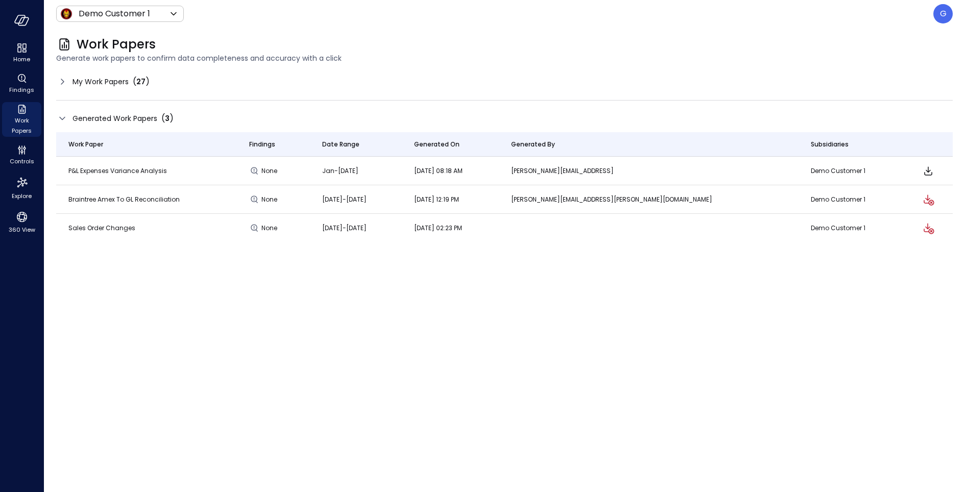
click at [86, 79] on span "My Work Papers" at bounding box center [100, 81] width 56 height 11
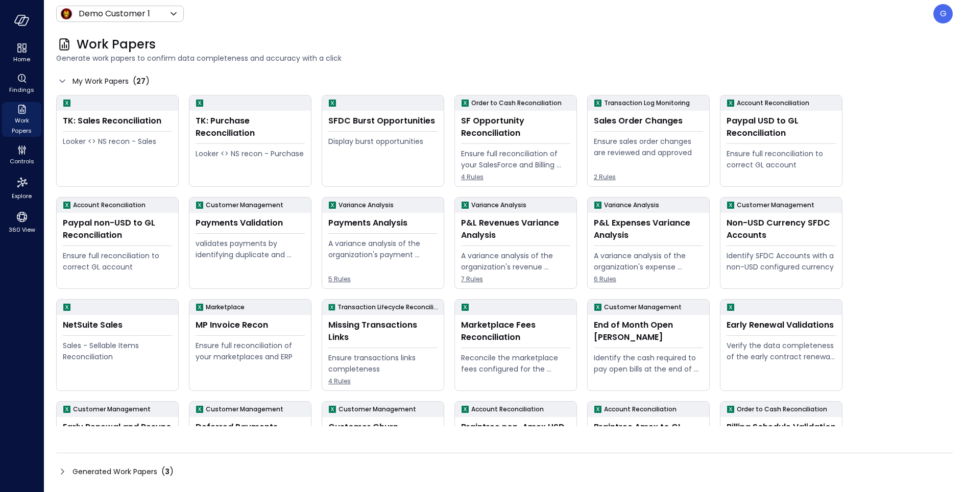
click at [150, 478] on div "Generated Work Papers ( 3 )" at bounding box center [504, 472] width 897 height 16
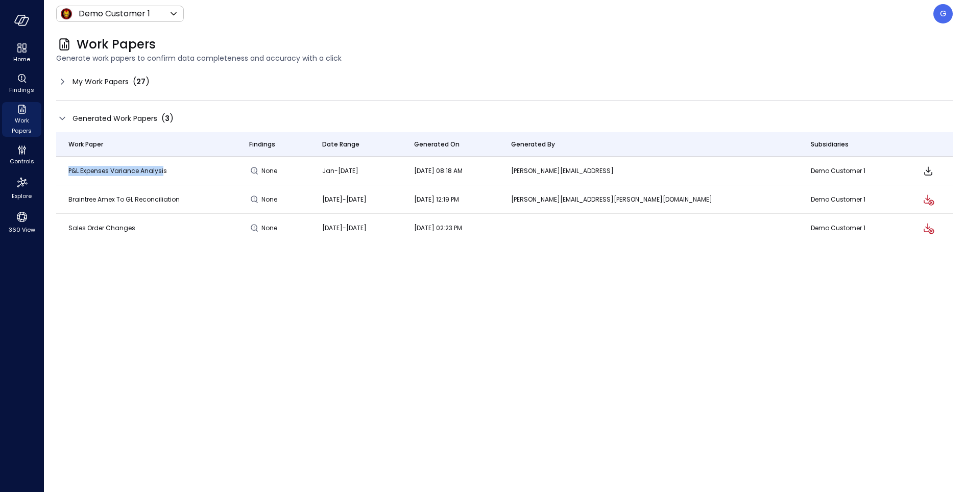
drag, startPoint x: 68, startPoint y: 171, endPoint x: 161, endPoint y: 167, distance: 93.0
click at [161, 167] on span "P&L Expenses Variance Analysis" at bounding box center [117, 170] width 99 height 9
click at [90, 84] on span "My Work Papers" at bounding box center [100, 81] width 56 height 11
